Goal: Transaction & Acquisition: Purchase product/service

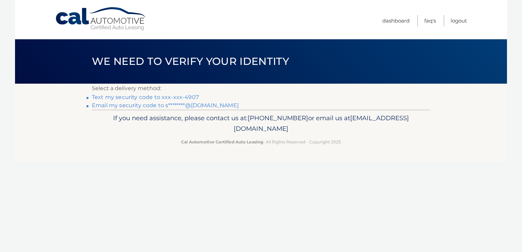
click at [163, 97] on link "Text my security code to xxx-xxx-4907" at bounding box center [145, 97] width 107 height 6
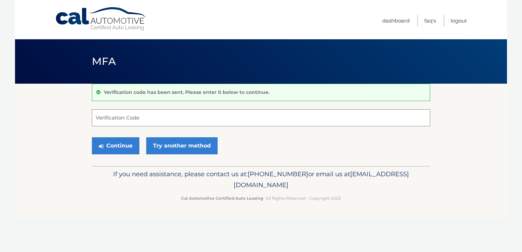
click at [158, 118] on input "Verification Code" at bounding box center [261, 117] width 338 height 17
type input "803632"
click at [117, 143] on button "Continue" at bounding box center [115, 145] width 47 height 17
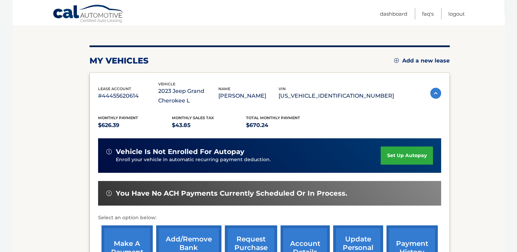
scroll to position [101, 0]
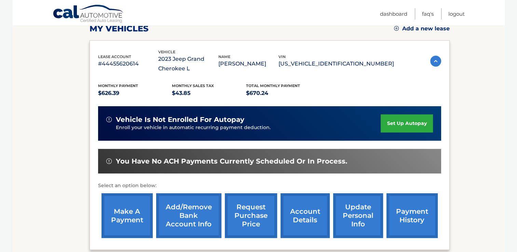
click at [120, 214] on link "make a payment" at bounding box center [126, 215] width 51 height 45
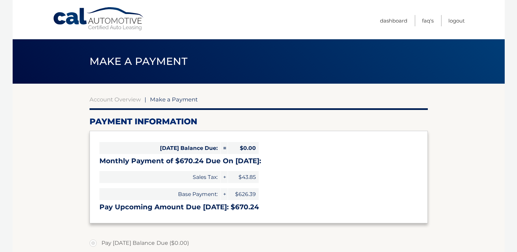
select select "ZDBjNDg0NWUtMDY1Ni00YWQzLWI0MjUtYzA3YTYzNmNkNjVi"
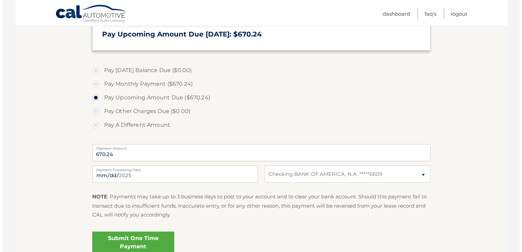
scroll to position [174, 0]
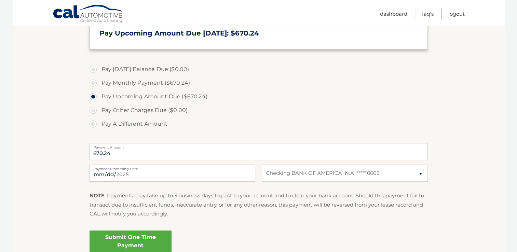
click at [141, 236] on link "Submit One Time Payment" at bounding box center [131, 242] width 82 height 22
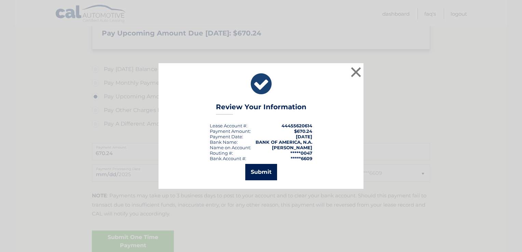
click at [261, 172] on button "Submit" at bounding box center [261, 172] width 32 height 16
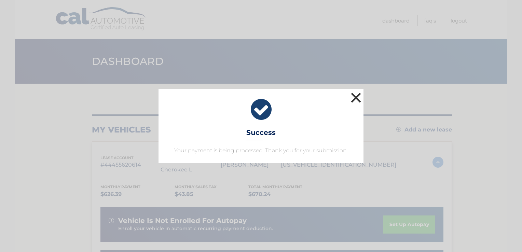
click at [354, 95] on button "×" at bounding box center [356, 98] width 14 height 14
